Goal: Transaction & Acquisition: Subscribe to service/newsletter

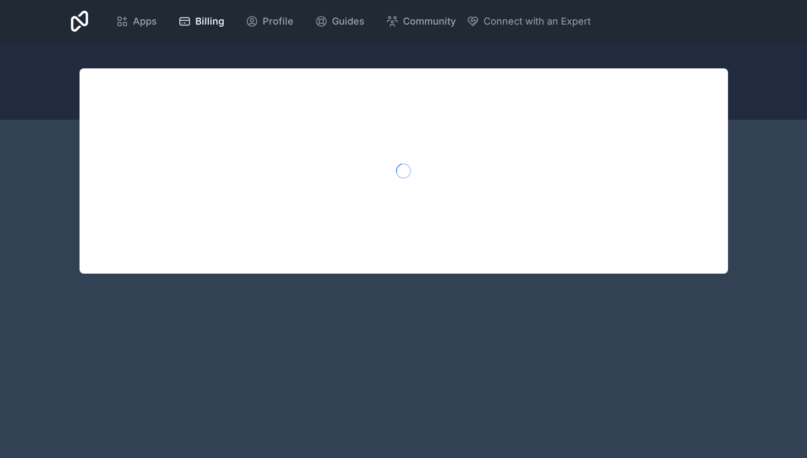
click at [408, 149] on div at bounding box center [404, 170] width 649 height 205
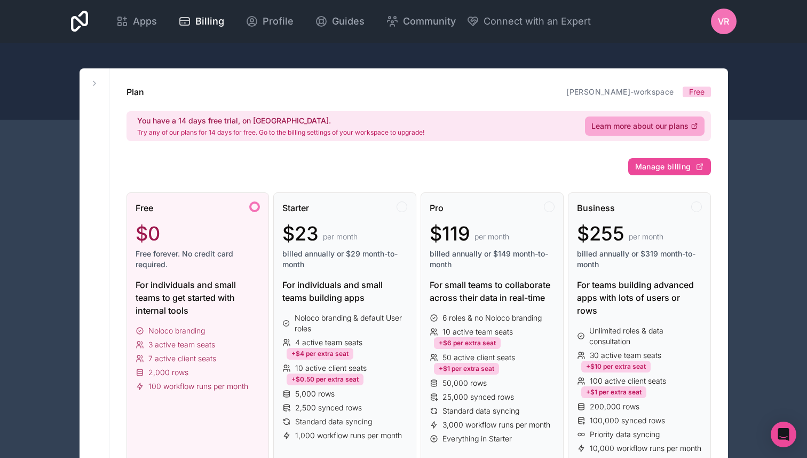
click at [698, 89] on span "Free" at bounding box center [696, 91] width 15 height 11
click at [145, 21] on span "Apps" at bounding box center [145, 21] width 24 height 15
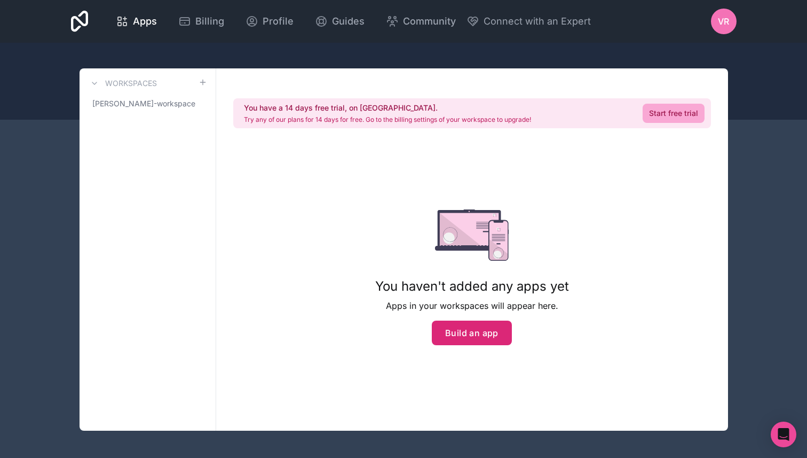
click at [486, 341] on button "Build an app" at bounding box center [472, 332] width 80 height 25
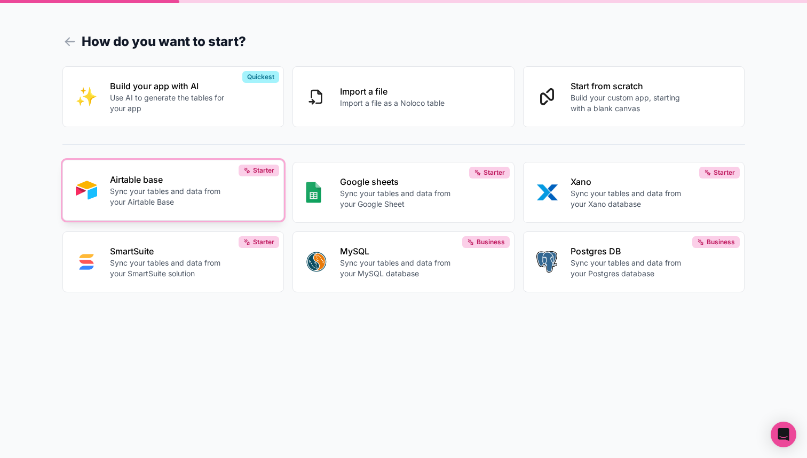
click at [190, 193] on p "Sync your tables and data from your Airtable Base" at bounding box center [169, 196] width 119 height 21
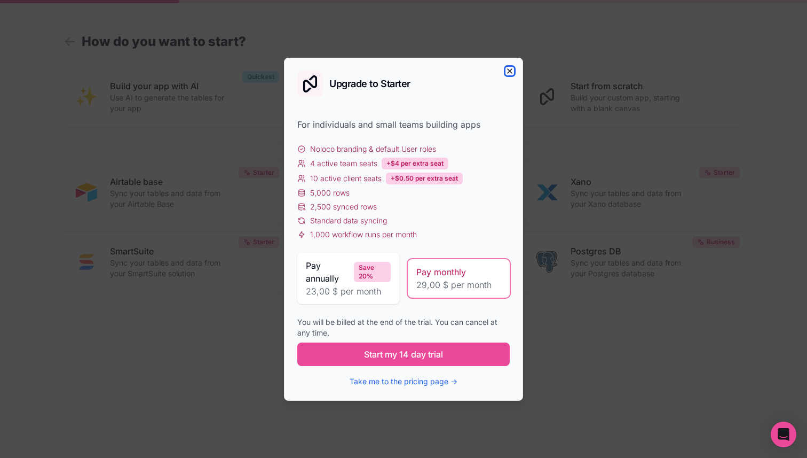
click at [512, 71] on icon "button" at bounding box center [510, 71] width 9 height 9
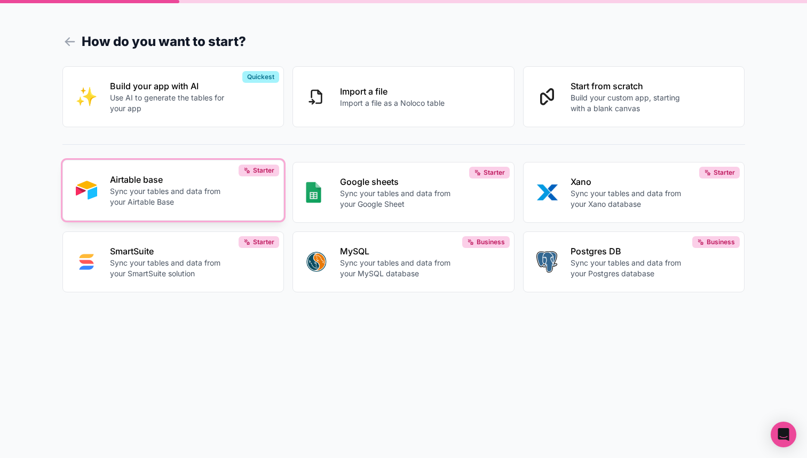
click at [215, 183] on p "Airtable base" at bounding box center [169, 179] width 119 height 13
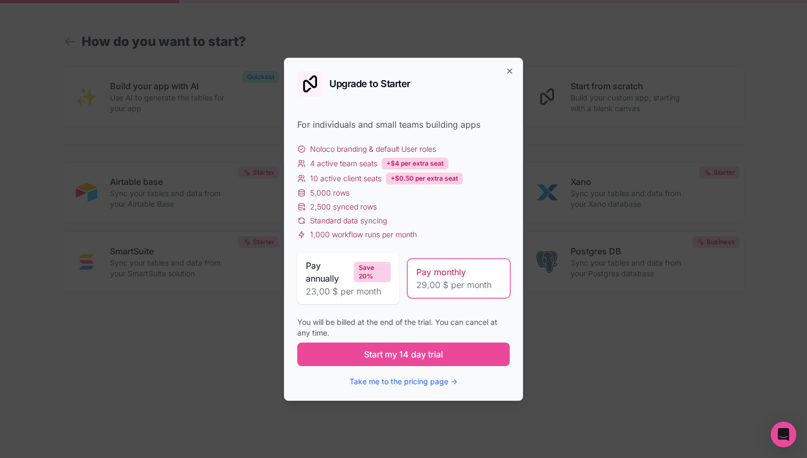
click at [449, 288] on span "29,00 $ per month" at bounding box center [458, 284] width 85 height 13
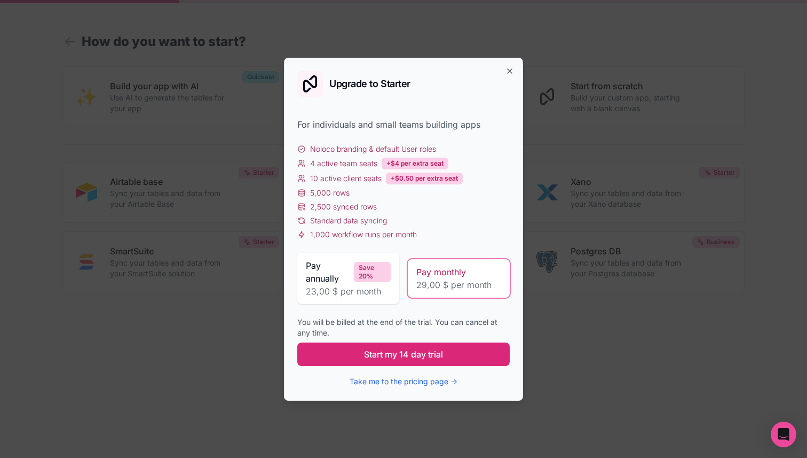
click at [419, 360] on span "Start my 14 day trial" at bounding box center [403, 354] width 79 height 13
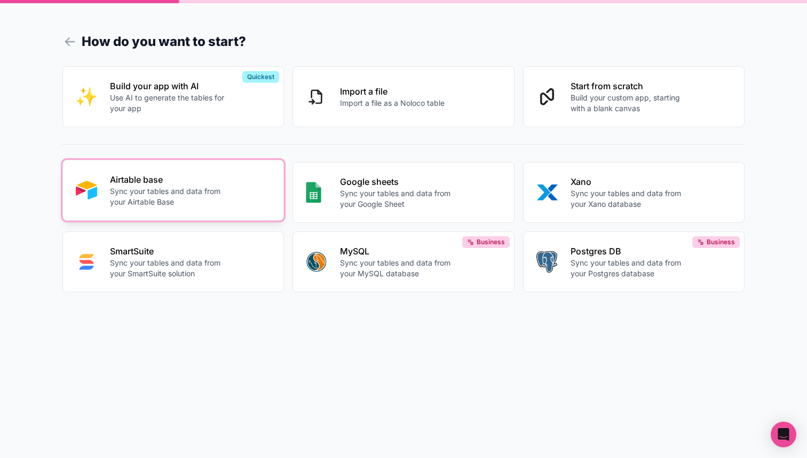
click at [211, 207] on p "Sync your tables and data from your Airtable Base" at bounding box center [169, 196] width 119 height 21
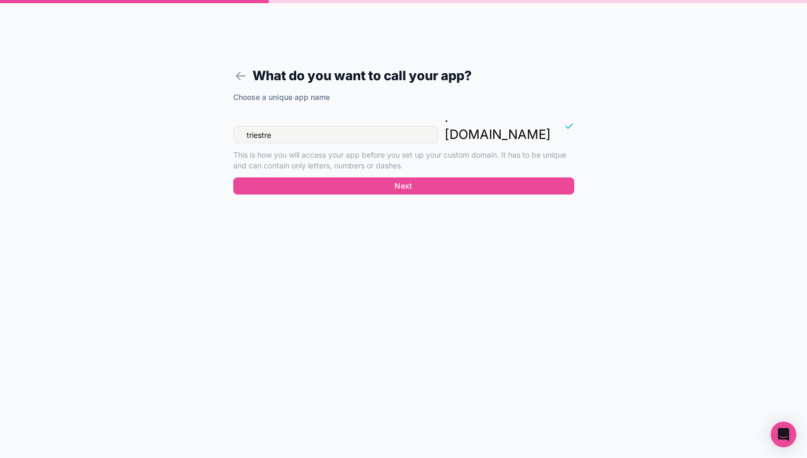
click at [302, 126] on input "triestre" at bounding box center [335, 134] width 205 height 17
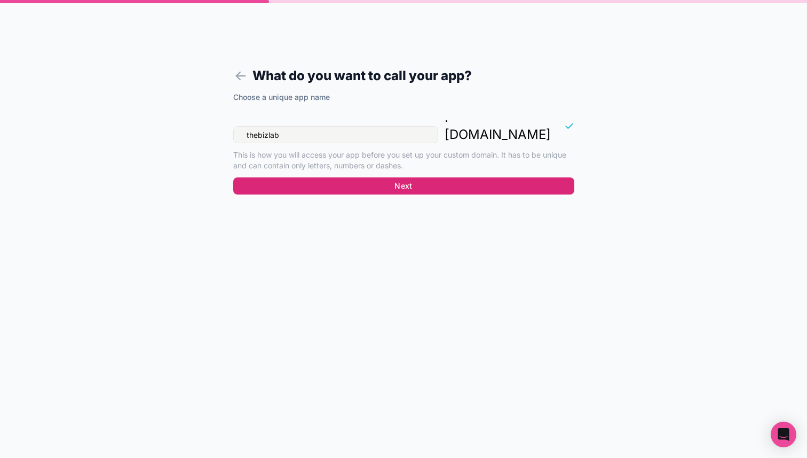
type input "thebizlab"
click at [427, 177] on button "Next" at bounding box center [403, 185] width 341 height 17
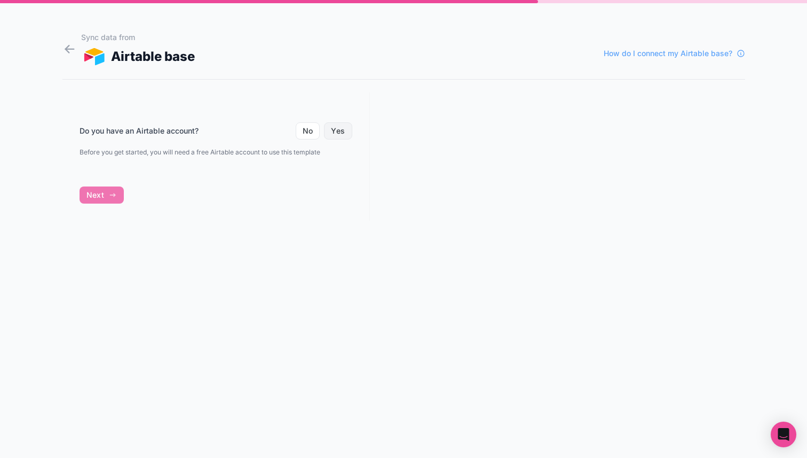
click at [340, 131] on button "Yes" at bounding box center [338, 130] width 28 height 17
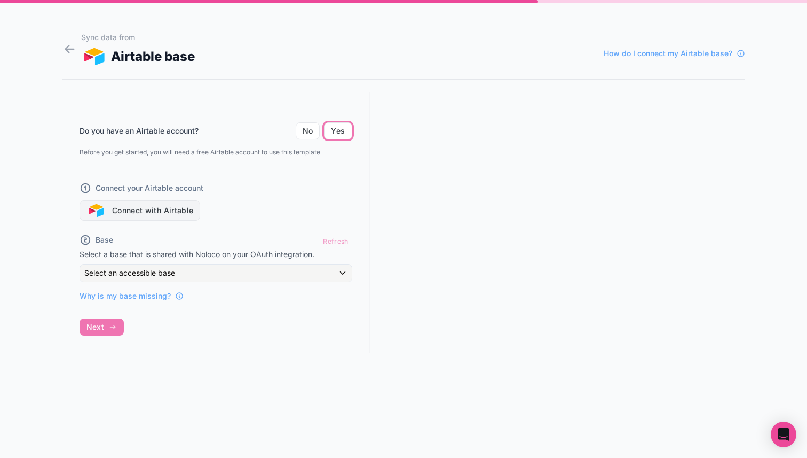
click at [184, 209] on button "Connect with Airtable" at bounding box center [140, 210] width 121 height 20
click at [177, 214] on button "Connect with Airtable" at bounding box center [140, 210] width 121 height 20
